Goal: Task Accomplishment & Management: Manage account settings

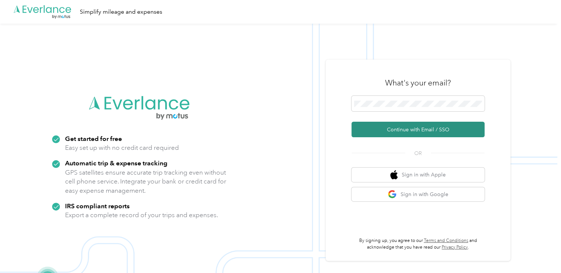
click at [389, 132] on button "Continue with Email / SSO" at bounding box center [417, 130] width 133 height 16
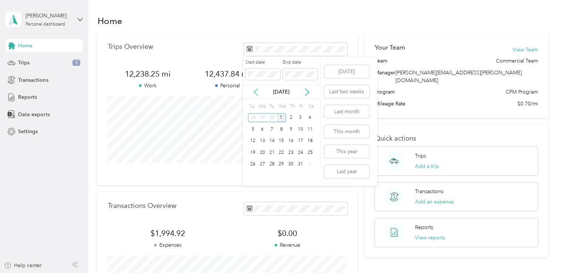
click at [253, 88] on icon at bounding box center [255, 91] width 7 height 7
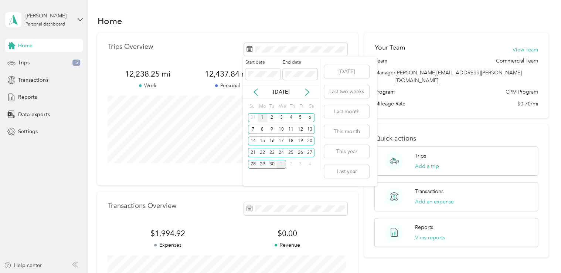
click at [262, 117] on div "1" at bounding box center [262, 117] width 10 height 9
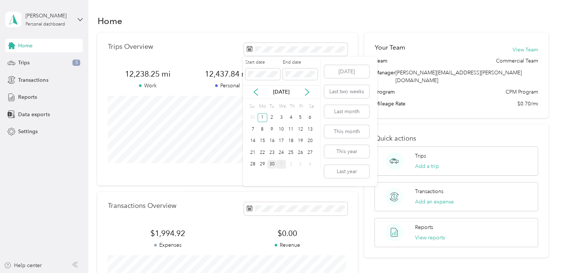
click at [272, 166] on div "30" at bounding box center [272, 164] width 10 height 9
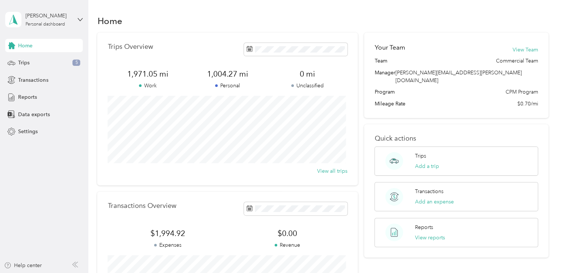
click at [300, 186] on div "Trips Overview 1,971.05 mi Work 1,004.27 mi Personal 0 mi Unclassified View all…" at bounding box center [227, 181] width 260 height 296
click at [28, 63] on span "Trips" at bounding box center [23, 63] width 11 height 8
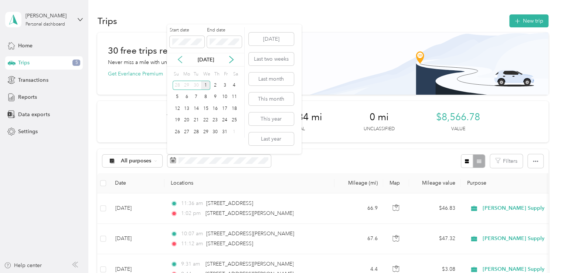
click at [181, 58] on icon at bounding box center [179, 59] width 7 height 7
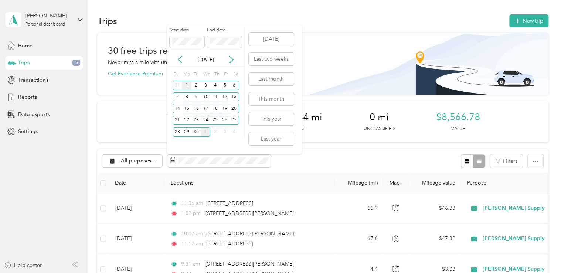
click at [186, 84] on div "1" at bounding box center [187, 85] width 10 height 9
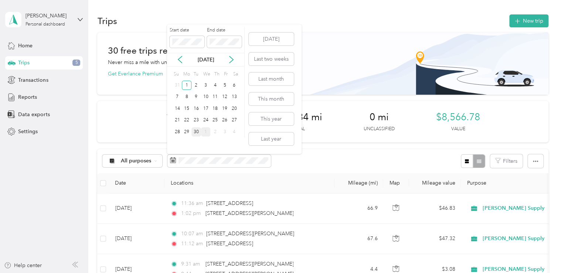
click at [196, 132] on div "30" at bounding box center [196, 131] width 10 height 9
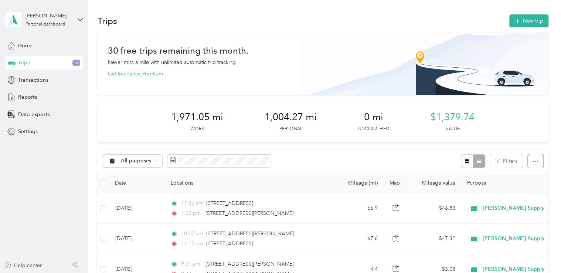
click at [535, 162] on icon "button" at bounding box center [535, 160] width 5 height 5
click at [528, 187] on span "Export" at bounding box center [523, 187] width 16 height 6
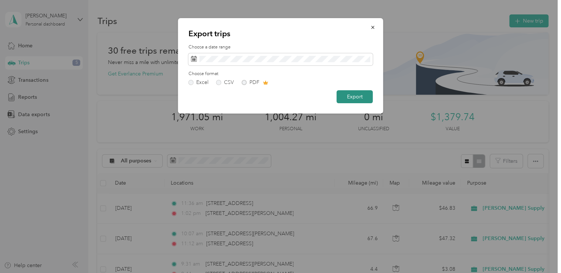
click at [362, 98] on button "Export" at bounding box center [355, 96] width 36 height 13
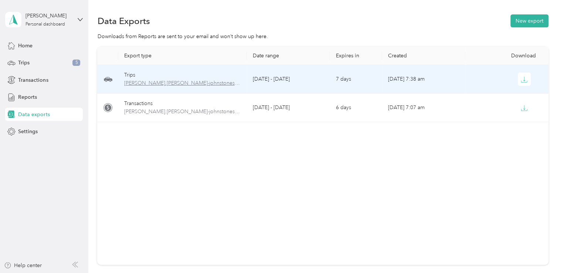
click at [200, 82] on span "[PERSON_NAME].[PERSON_NAME]-johnstonesolutions.com-trips-2025-09-01-2025-09-30.…" at bounding box center [182, 83] width 117 height 8
click at [521, 81] on icon "button" at bounding box center [524, 79] width 7 height 7
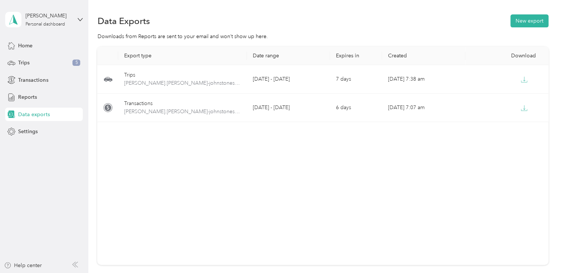
click at [264, 154] on div "Export type Date range Expires in Created Download Trips zach.[PERSON_NAME]-joh…" at bounding box center [322, 156] width 451 height 218
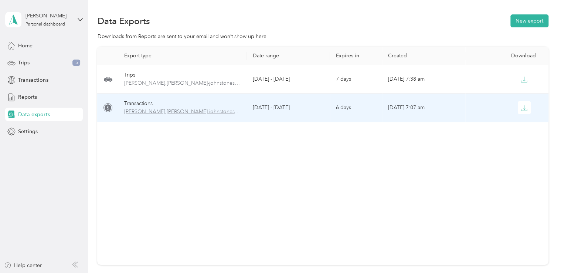
click at [231, 108] on span "[PERSON_NAME].[PERSON_NAME]-johnstonesolutions.com-transactions-2025-09-01-2025…" at bounding box center [182, 112] width 117 height 8
click at [518, 109] on button "button" at bounding box center [524, 107] width 13 height 13
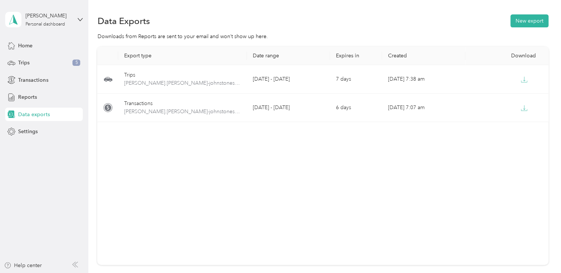
click at [253, 159] on div "Export type Date range Expires in Created Download Trips zach.[PERSON_NAME]-joh…" at bounding box center [322, 156] width 451 height 218
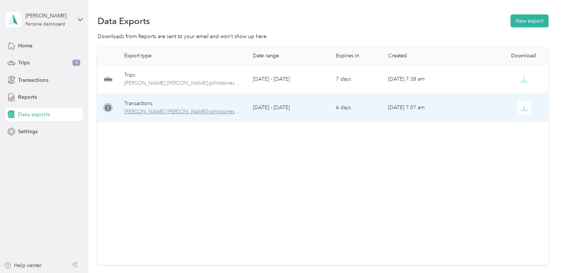
click at [198, 111] on span "[PERSON_NAME].[PERSON_NAME]-johnstonesolutions.com-transactions-2025-09-01-2025…" at bounding box center [182, 112] width 117 height 8
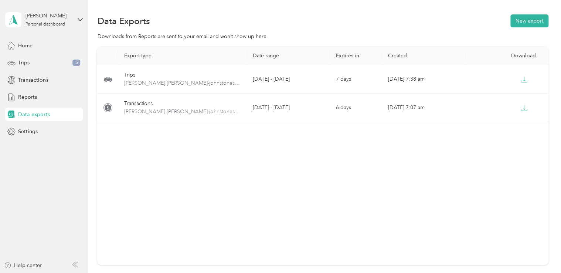
drag, startPoint x: 198, startPoint y: 111, endPoint x: 186, endPoint y: 161, distance: 51.6
click at [186, 161] on div "Export type Date range Expires in Created Download Trips zach.[PERSON_NAME]-joh…" at bounding box center [322, 156] width 451 height 218
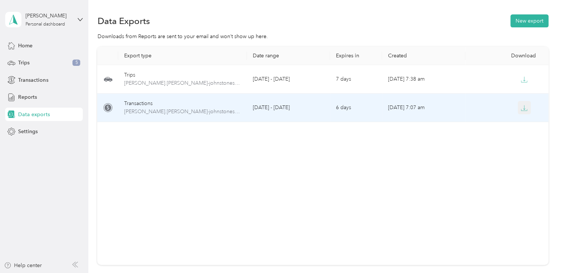
click at [523, 110] on icon "button" at bounding box center [524, 108] width 7 height 7
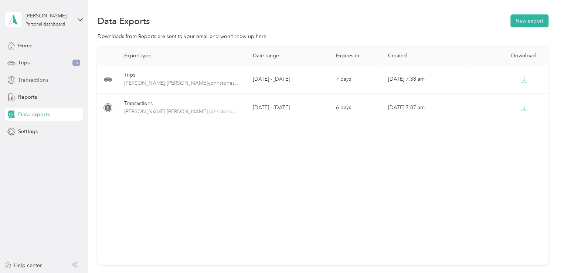
click at [35, 79] on span "Transactions" at bounding box center [33, 80] width 30 height 8
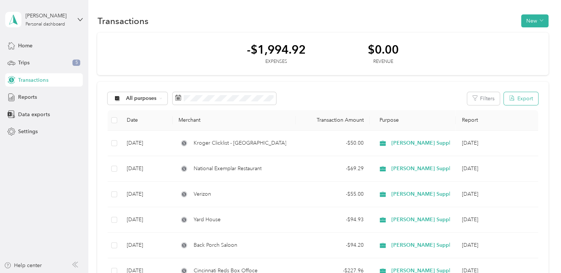
click at [522, 100] on button "Export" at bounding box center [521, 98] width 34 height 13
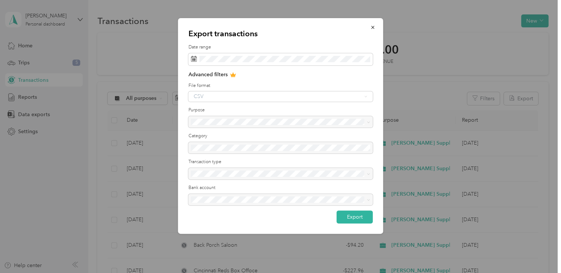
click at [307, 94] on div "CSV" at bounding box center [280, 96] width 184 height 10
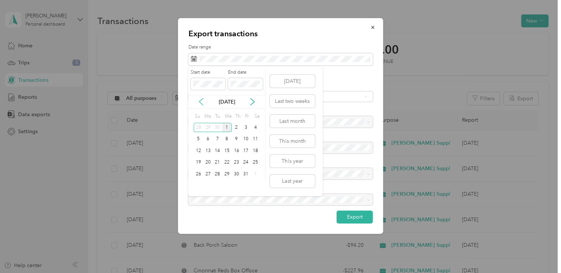
click at [201, 103] on icon at bounding box center [201, 101] width 4 height 7
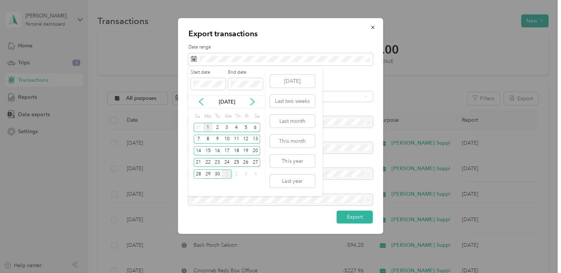
click at [207, 127] on div "1" at bounding box center [208, 127] width 10 height 9
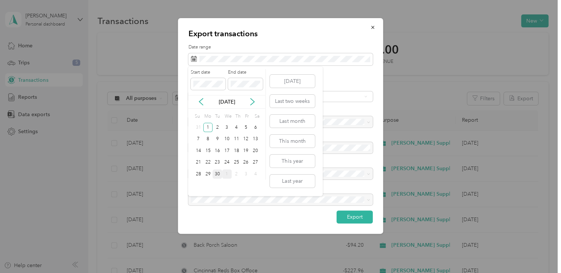
click at [216, 174] on div "30" at bounding box center [217, 173] width 10 height 9
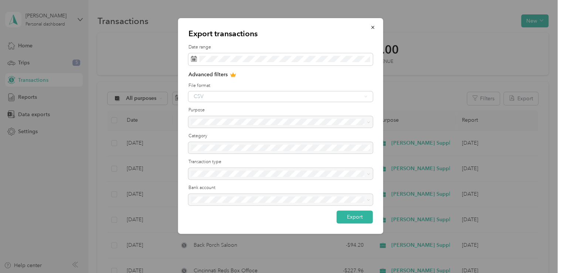
click at [244, 95] on div "CSV" at bounding box center [280, 96] width 184 height 10
click at [334, 102] on div "Advanced filters File format CSV Purpose Category Transaction type Bank account" at bounding box center [280, 141] width 184 height 140
click at [331, 119] on div at bounding box center [280, 122] width 184 height 12
click at [355, 212] on button "Export" at bounding box center [355, 216] width 36 height 13
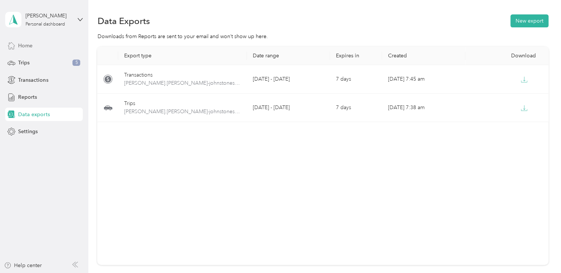
click at [31, 48] on span "Home" at bounding box center [25, 46] width 14 height 8
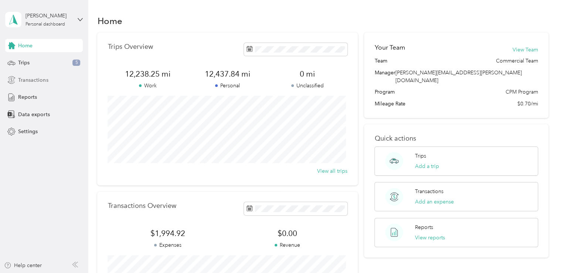
click at [23, 78] on span "Transactions" at bounding box center [33, 80] width 30 height 8
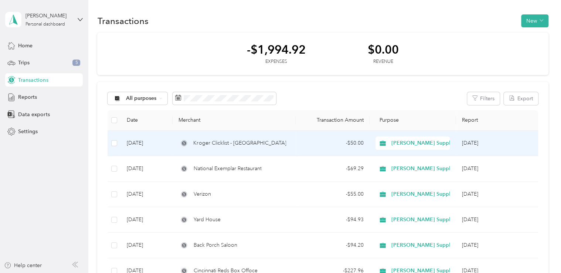
click at [225, 144] on span "Kroger Clicklist - [GEOGRAPHIC_DATA]" at bounding box center [239, 143] width 93 height 8
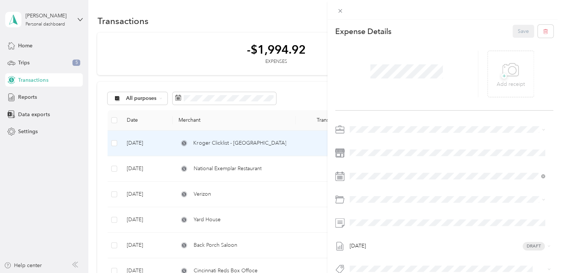
click at [77, 157] on div "This expense cannot be edited because it is either under review, approved, or p…" at bounding box center [280, 136] width 561 height 273
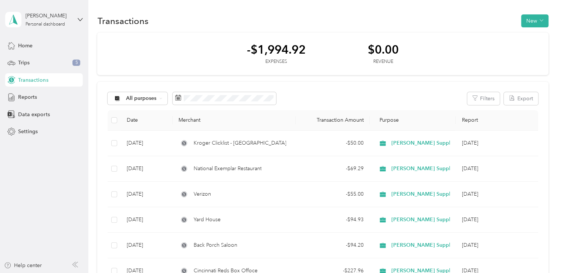
click at [34, 79] on span "Transactions" at bounding box center [33, 80] width 30 height 8
click at [526, 101] on button "Export" at bounding box center [521, 98] width 34 height 13
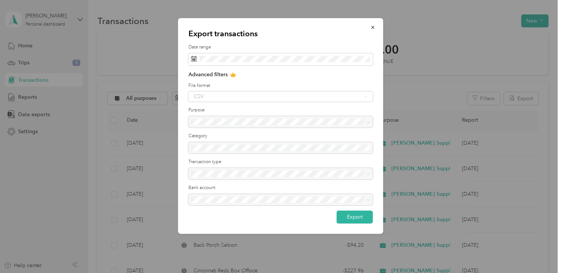
click at [364, 97] on div "CSV" at bounding box center [280, 96] width 184 height 10
click at [329, 66] on form "Date range Advanced filters File format CSV Purpose Category Transaction type B…" at bounding box center [280, 133] width 184 height 179
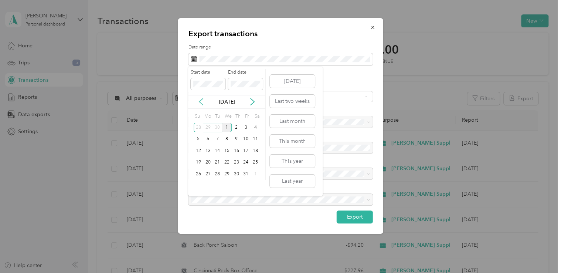
click at [204, 101] on icon at bounding box center [200, 101] width 7 height 7
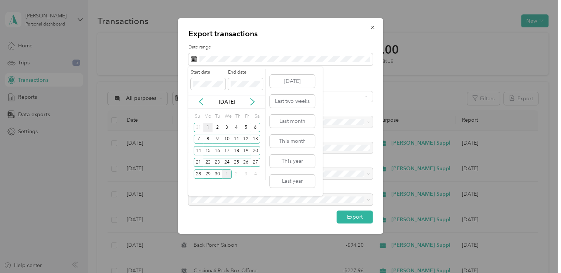
click at [206, 130] on div "1" at bounding box center [208, 127] width 10 height 9
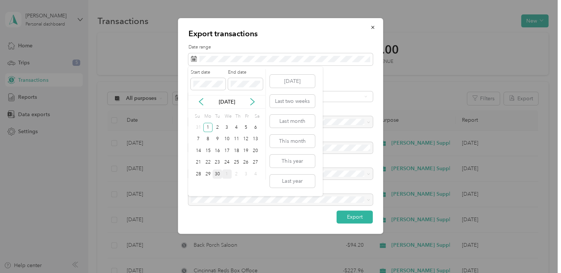
click at [220, 173] on div "30" at bounding box center [217, 173] width 10 height 9
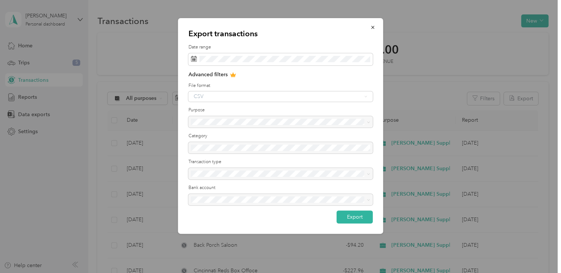
click at [238, 98] on div "CSV" at bounding box center [280, 96] width 184 height 10
click at [229, 97] on div "CSV" at bounding box center [280, 96] width 184 height 10
drag, startPoint x: 229, startPoint y: 97, endPoint x: 210, endPoint y: 95, distance: 19.3
click at [210, 95] on div "CSV" at bounding box center [280, 96] width 184 height 10
click at [211, 97] on div "CSV" at bounding box center [280, 96] width 184 height 10
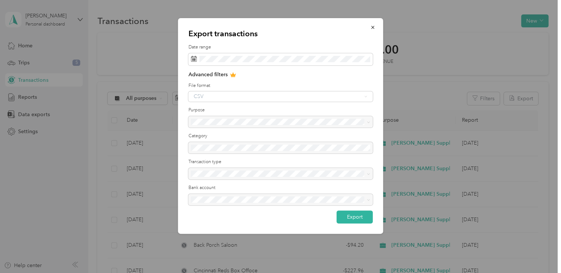
click at [366, 96] on div "CSV" at bounding box center [280, 96] width 184 height 10
click at [378, 27] on button "button" at bounding box center [373, 27] width 16 height 13
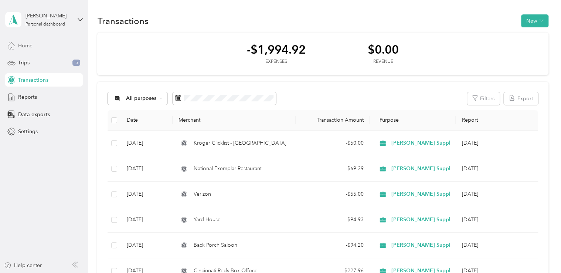
click at [31, 51] on div "Home" at bounding box center [44, 45] width 78 height 13
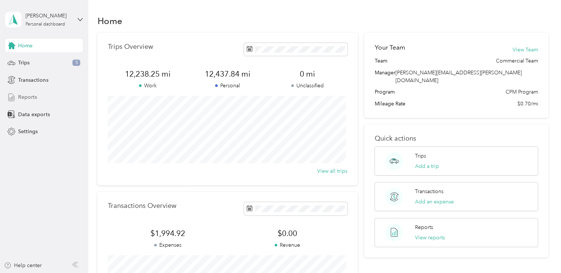
click at [27, 100] on span "Reports" at bounding box center [27, 97] width 19 height 8
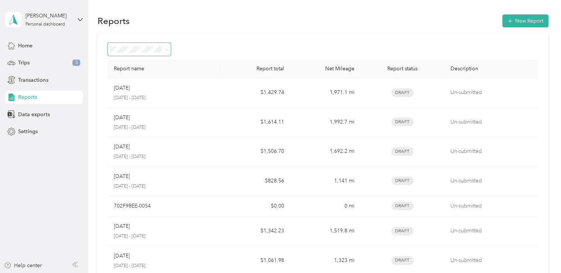
click at [169, 52] on span at bounding box center [139, 49] width 63 height 13
click at [167, 52] on span at bounding box center [166, 49] width 3 height 6
click at [51, 113] on div "Data exports" at bounding box center [44, 114] width 78 height 13
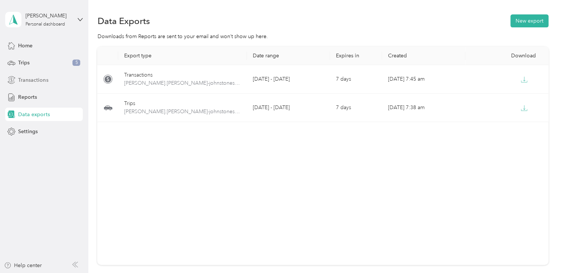
click at [36, 82] on span "Transactions" at bounding box center [33, 80] width 30 height 8
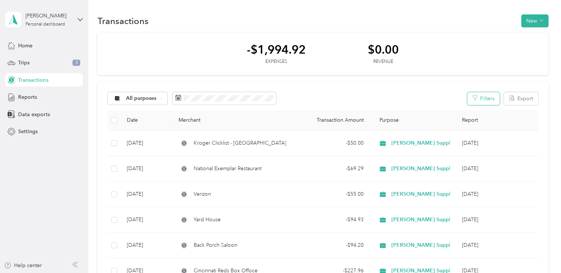
click at [492, 103] on button "Filters" at bounding box center [483, 98] width 33 height 13
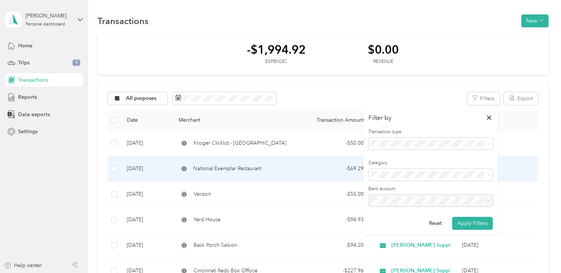
click at [528, 160] on td "[DATE]" at bounding box center [497, 168] width 82 height 25
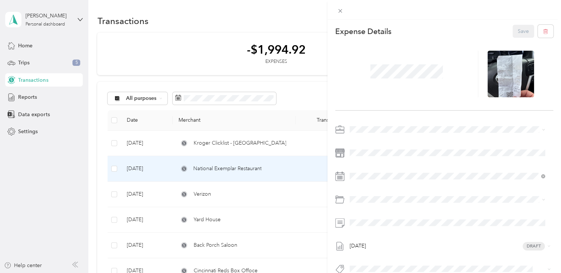
click at [261, 161] on div "This expense cannot be edited because it is either under review, approved, or p…" at bounding box center [280, 136] width 561 height 273
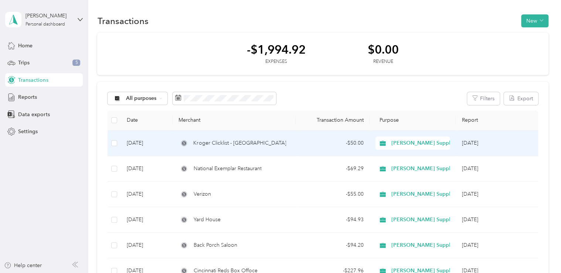
click at [251, 149] on td "Kroger Clicklist - [GEOGRAPHIC_DATA]" at bounding box center [234, 142] width 123 height 25
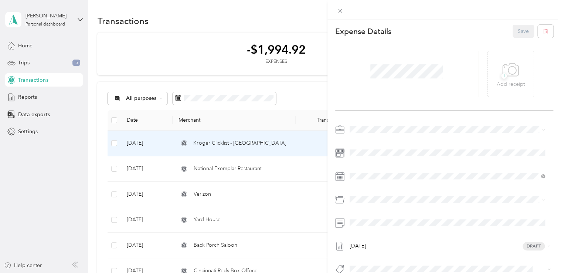
click at [519, 30] on div "Save" at bounding box center [532, 31] width 41 height 13
click at [246, 159] on div "This expense cannot be edited because it is either under review, approved, or p…" at bounding box center [280, 136] width 561 height 273
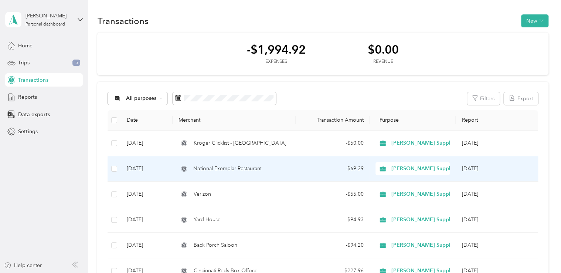
click at [245, 169] on span "National Exemplar Restaurant" at bounding box center [227, 168] width 68 height 8
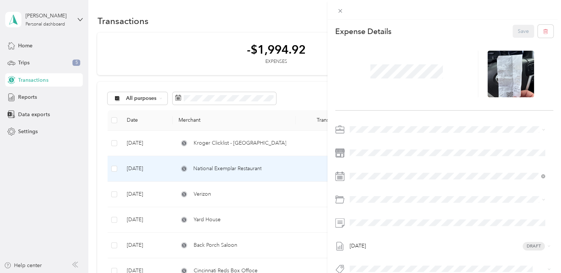
click at [234, 146] on div "This expense cannot be edited because it is either under review, approved, or p…" at bounding box center [280, 136] width 561 height 273
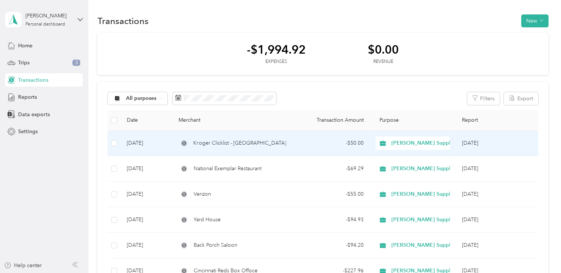
click at [234, 146] on span "Kroger Clicklist - [GEOGRAPHIC_DATA]" at bounding box center [239, 143] width 93 height 8
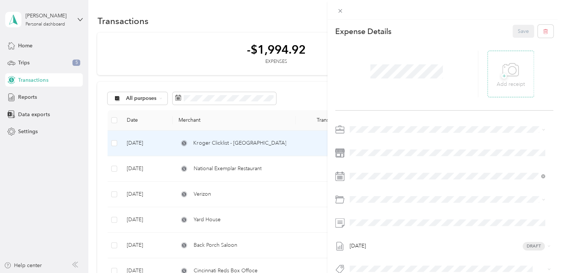
click at [499, 84] on p "Add receipt" at bounding box center [511, 84] width 28 height 8
click at [497, 75] on div "+ Add receipt" at bounding box center [511, 74] width 28 height 28
click at [214, 144] on div "This expense cannot be edited because it is either under review, approved, or p…" at bounding box center [280, 136] width 561 height 273
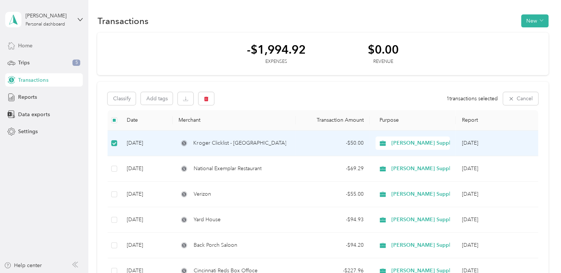
click at [32, 42] on span "Home" at bounding box center [25, 46] width 14 height 8
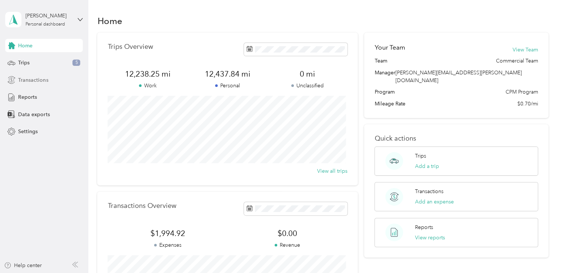
click at [34, 78] on span "Transactions" at bounding box center [33, 80] width 30 height 8
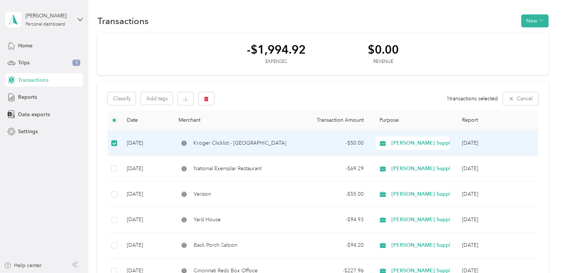
click at [110, 141] on td at bounding box center [114, 142] width 13 height 25
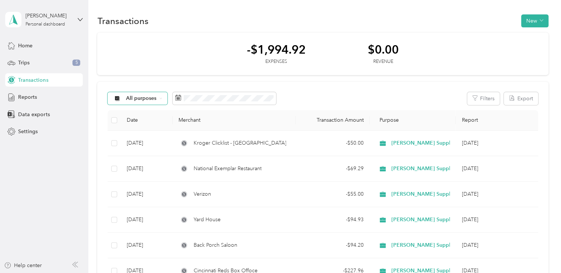
click at [162, 99] on div "All purposes" at bounding box center [138, 98] width 60 height 13
click at [147, 139] on span "[PERSON_NAME] Supply" at bounding box center [157, 138] width 62 height 8
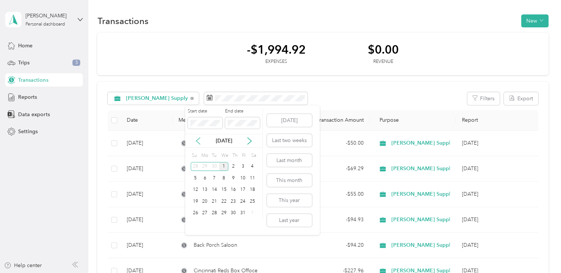
click at [195, 141] on icon at bounding box center [197, 140] width 7 height 7
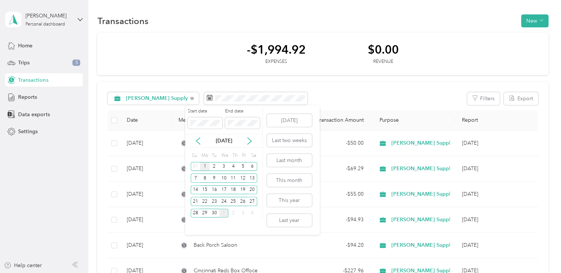
click at [202, 167] on div "1" at bounding box center [205, 166] width 10 height 9
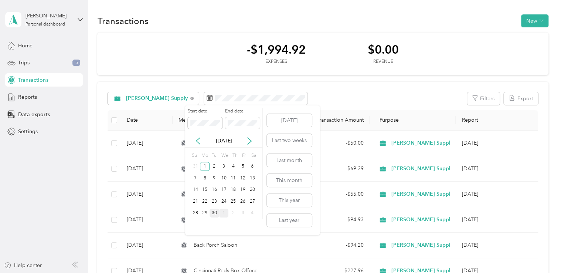
click at [214, 213] on div "30" at bounding box center [214, 212] width 10 height 9
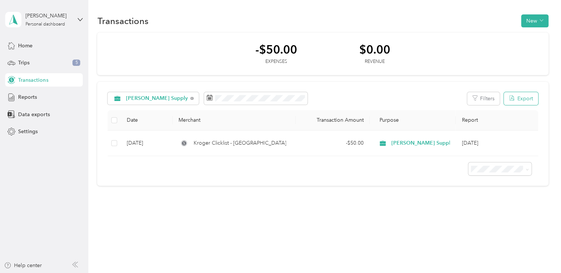
click at [520, 100] on button "Export" at bounding box center [521, 98] width 34 height 13
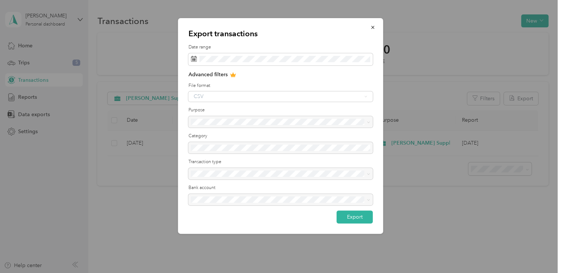
click at [359, 97] on div "CSV" at bounding box center [280, 96] width 184 height 10
click at [289, 124] on div at bounding box center [280, 122] width 184 height 12
click at [123, 200] on div at bounding box center [280, 136] width 561 height 273
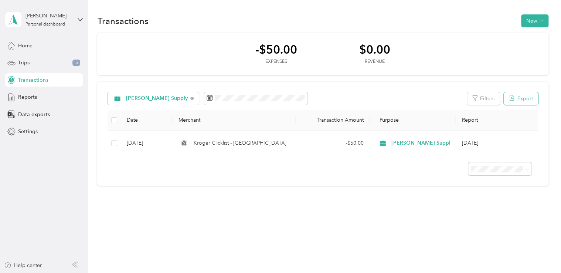
click at [522, 105] on button "Export" at bounding box center [521, 98] width 34 height 13
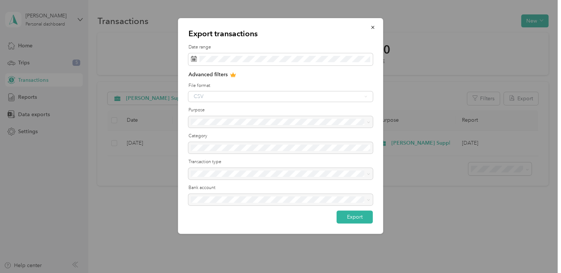
click at [371, 98] on div "CSV" at bounding box center [280, 96] width 184 height 10
click at [337, 152] on div at bounding box center [280, 148] width 184 height 12
click at [372, 32] on button "button" at bounding box center [373, 27] width 16 height 13
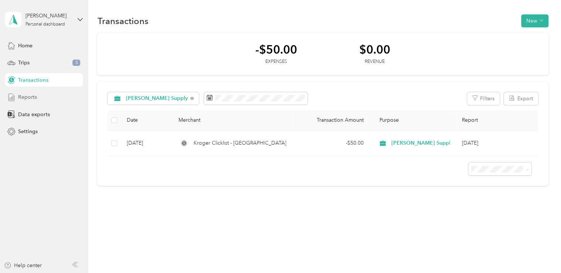
click at [35, 100] on span "Reports" at bounding box center [27, 97] width 19 height 8
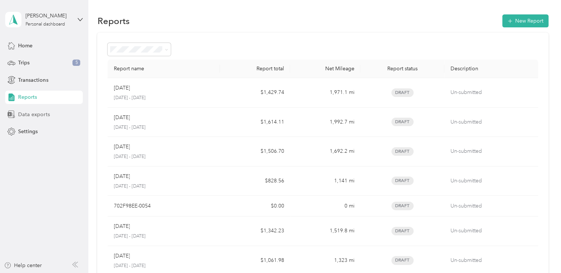
click at [35, 112] on span "Data exports" at bounding box center [33, 114] width 31 height 8
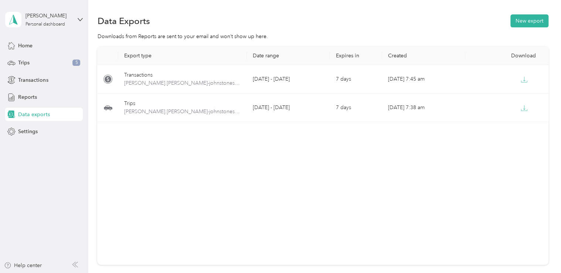
click at [33, 123] on div "Home Trips 5 Transactions Reports Data exports Settings" at bounding box center [44, 88] width 78 height 99
click at [31, 127] on span "Settings" at bounding box center [28, 131] width 20 height 8
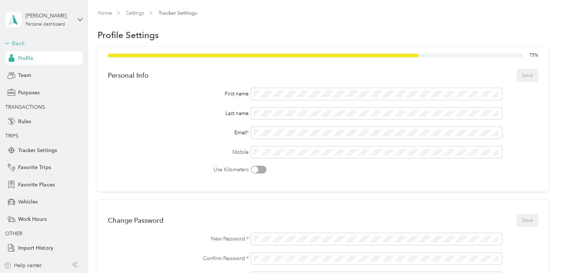
click at [6, 43] on icon at bounding box center [8, 43] width 4 height 2
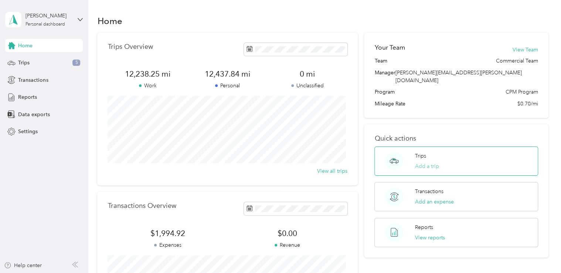
click at [423, 162] on button "Add a trip" at bounding box center [427, 166] width 24 height 8
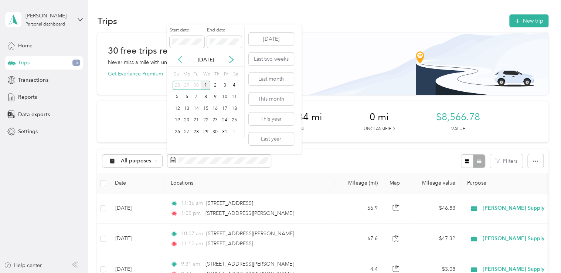
click at [177, 57] on icon at bounding box center [179, 59] width 7 height 7
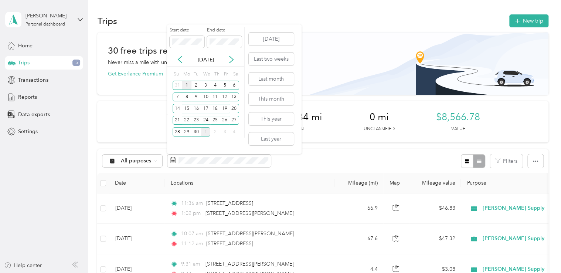
click at [188, 86] on div "1" at bounding box center [187, 85] width 10 height 9
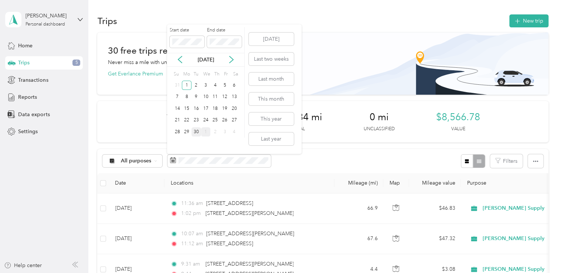
click at [198, 133] on div "30" at bounding box center [196, 131] width 10 height 9
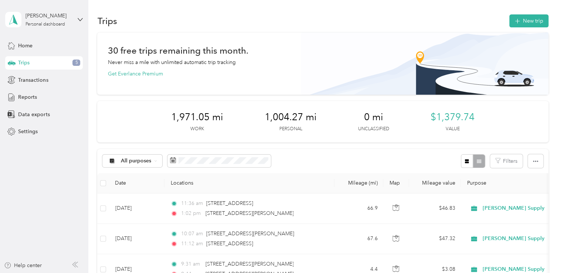
click at [475, 167] on div at bounding box center [473, 161] width 24 height 14
click at [40, 78] on span "Transactions" at bounding box center [33, 80] width 30 height 8
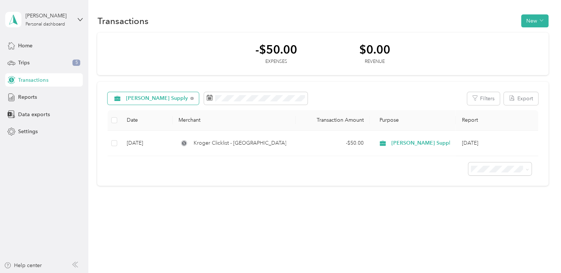
click at [174, 96] on div "[PERSON_NAME] Supply" at bounding box center [153, 98] width 91 height 13
click at [151, 113] on span "All purposes" at bounding box center [161, 111] width 71 height 8
click at [484, 101] on button "Filters" at bounding box center [483, 98] width 33 height 13
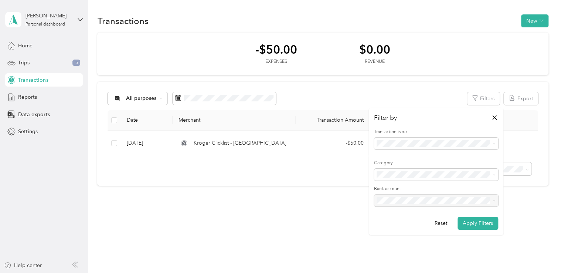
click at [441, 75] on div "-$50.00 Expenses $0.00 Revenue All purposes Filters Export Date Merchant Transa…" at bounding box center [322, 109] width 451 height 153
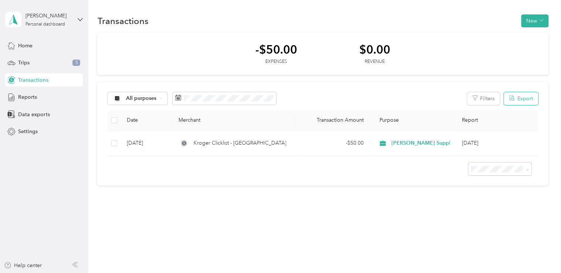
click at [530, 99] on button "Export" at bounding box center [521, 98] width 34 height 13
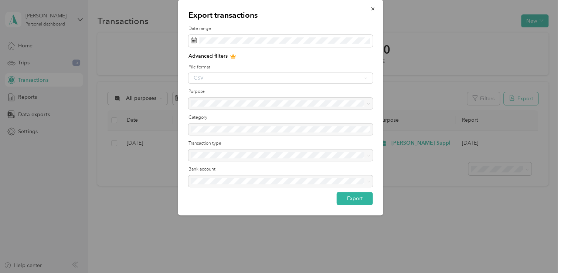
click at [530, 99] on div at bounding box center [280, 136] width 561 height 273
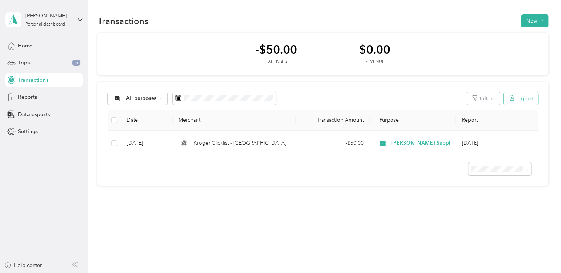
click at [530, 99] on button "Export" at bounding box center [521, 98] width 34 height 13
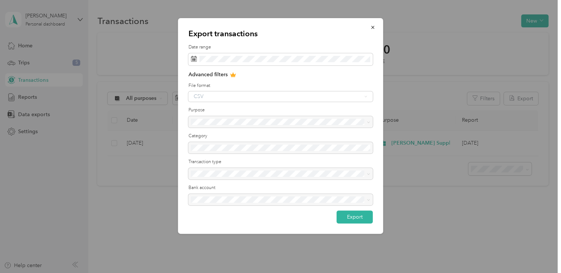
click at [310, 94] on div "CSV" at bounding box center [280, 96] width 184 height 10
click at [300, 64] on span at bounding box center [280, 59] width 184 height 13
click at [231, 75] on icon at bounding box center [233, 75] width 5 height 4
click at [235, 118] on div at bounding box center [280, 122] width 184 height 12
click at [367, 120] on div at bounding box center [280, 122] width 184 height 12
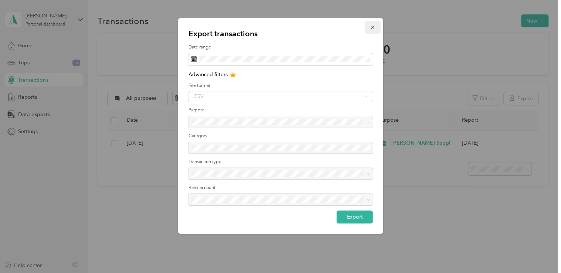
click at [372, 28] on icon "button" at bounding box center [372, 27] width 5 height 5
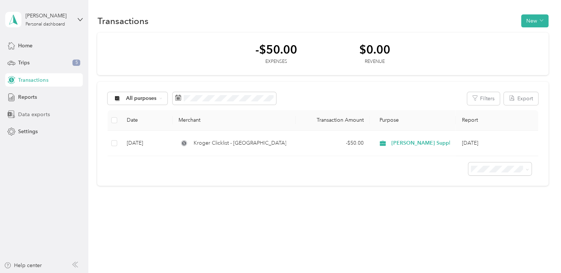
click at [42, 116] on span "Data exports" at bounding box center [33, 114] width 31 height 8
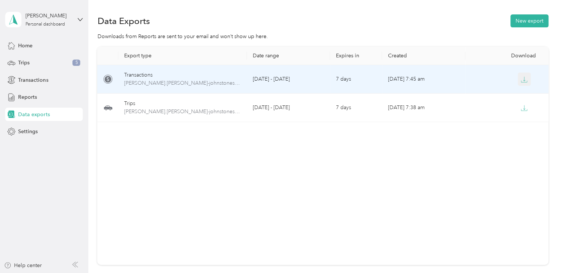
click at [518, 82] on button "button" at bounding box center [524, 78] width 13 height 13
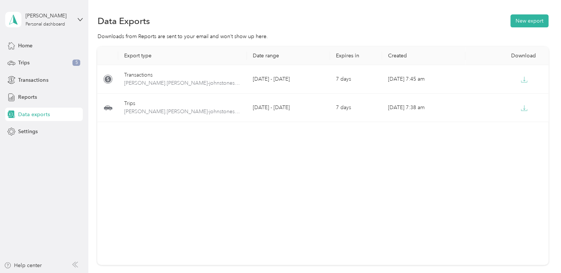
click at [318, 151] on div "Export type Date range Expires in Created Download Transactions [PERSON_NAME].[…" at bounding box center [322, 156] width 451 height 218
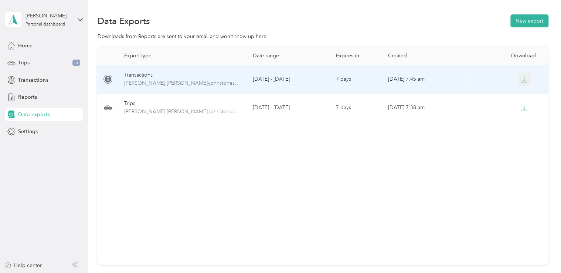
click at [523, 80] on icon "button" at bounding box center [524, 79] width 7 height 7
